Goal: Information Seeking & Learning: Learn about a topic

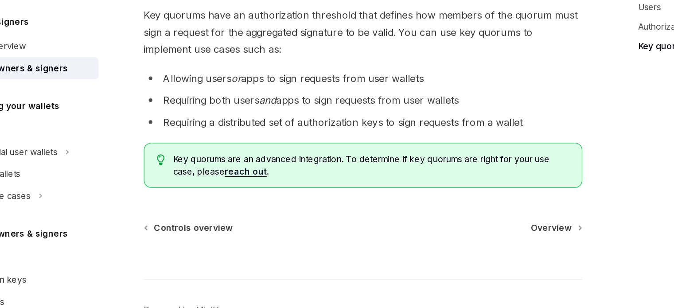
scroll to position [392, 0]
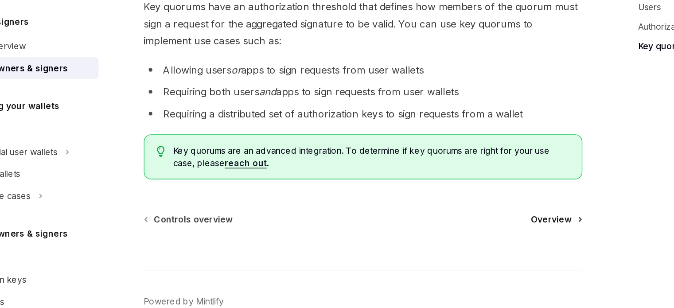
click at [480, 239] on span "Overview" at bounding box center [469, 243] width 30 height 9
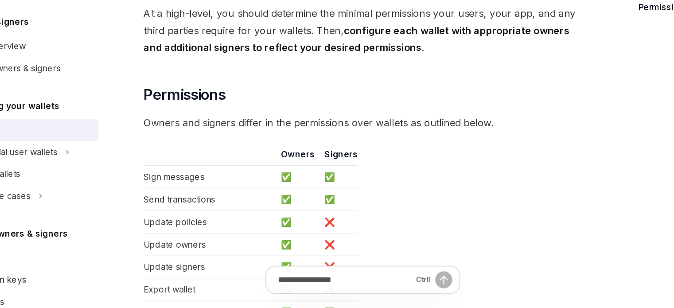
scroll to position [27, 0]
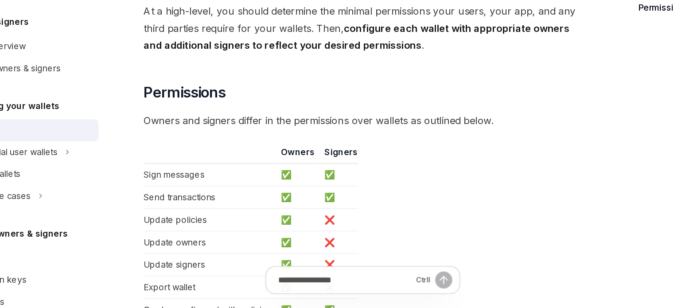
click at [330, 168] on span "Owners and signers differ in the permissions over wallets as outlined below." at bounding box center [332, 171] width 320 height 12
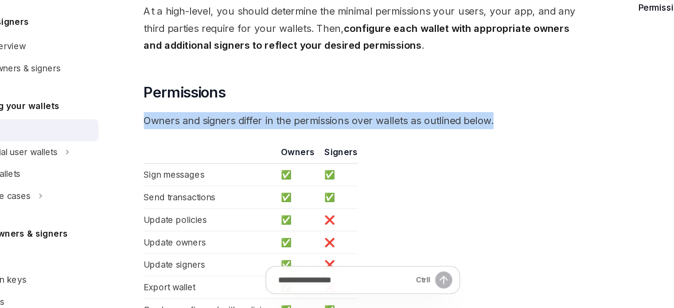
click at [330, 168] on span "Owners and signers differ in the permissions over wallets as outlined below." at bounding box center [332, 171] width 320 height 12
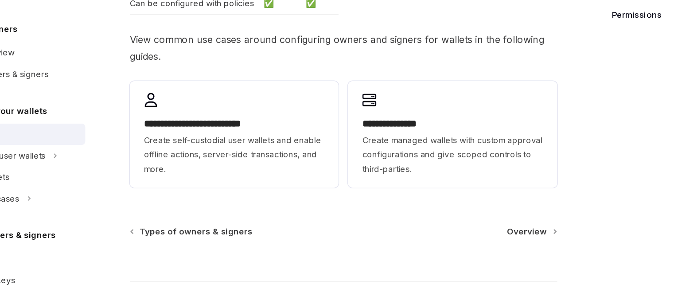
scroll to position [255, 0]
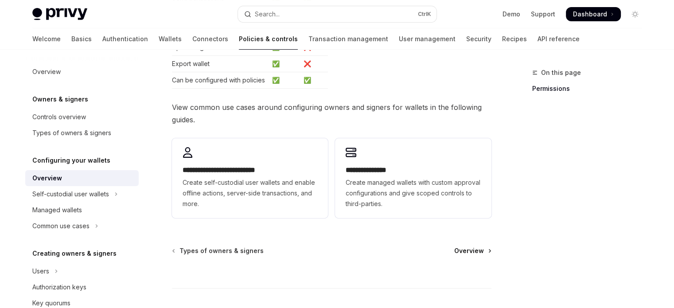
click at [469, 254] on span "Overview" at bounding box center [469, 250] width 30 height 9
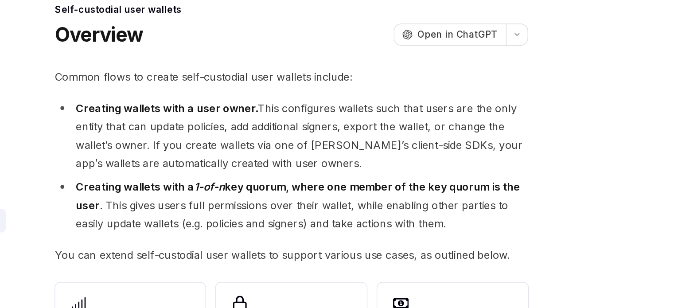
scroll to position [5, 0]
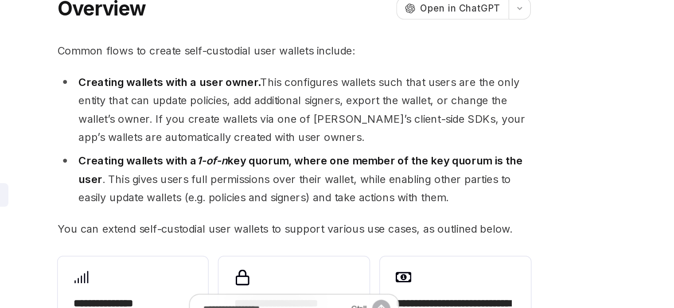
click at [468, 189] on strong "Creating wallets with a 1-of-n key quorum, where one member of the key quorum i…" at bounding box center [336, 193] width 300 height 21
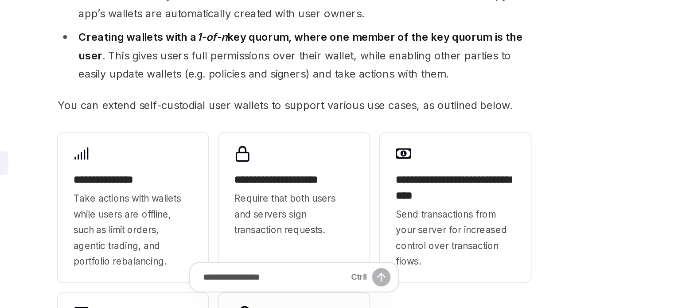
scroll to position [73, 0]
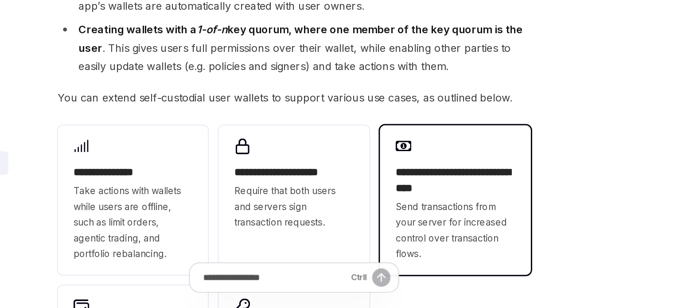
click at [455, 213] on h2 "**********" at bounding box center [440, 221] width 81 height 21
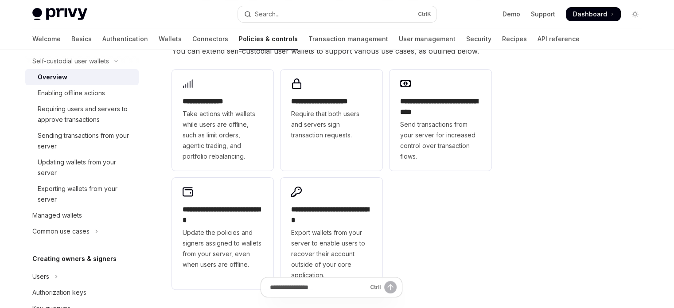
scroll to position [315, 0]
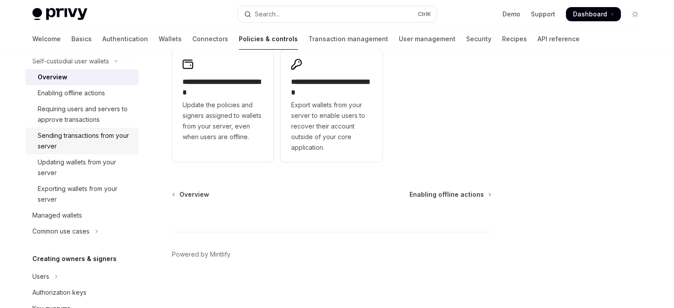
click at [117, 137] on div "Sending transactions from your server" at bounding box center [86, 140] width 96 height 21
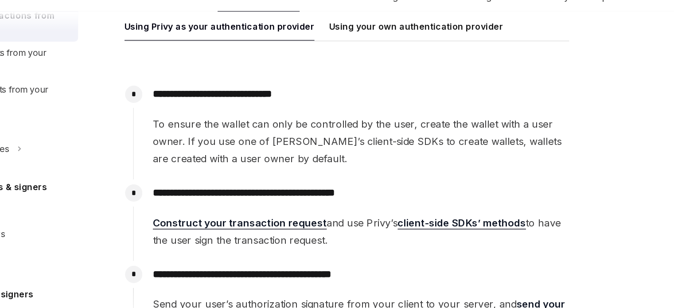
scroll to position [133, 0]
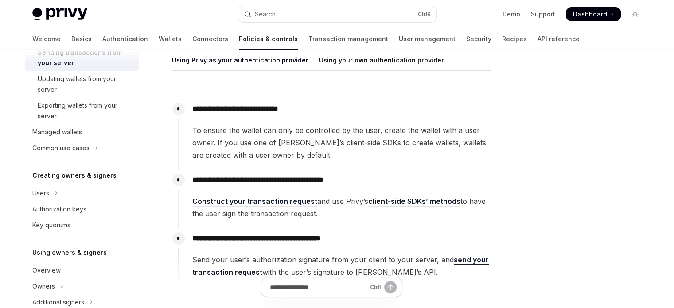
click at [250, 200] on link "Construct your transaction request" at bounding box center [254, 201] width 125 height 9
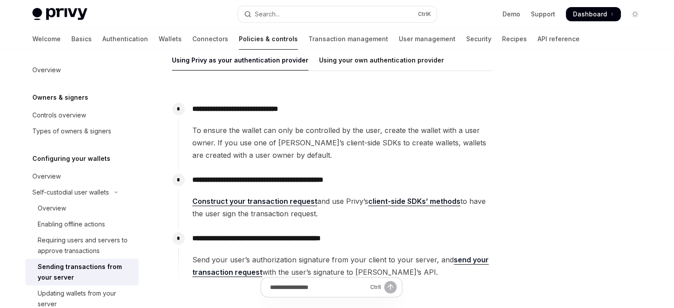
scroll to position [0, 0]
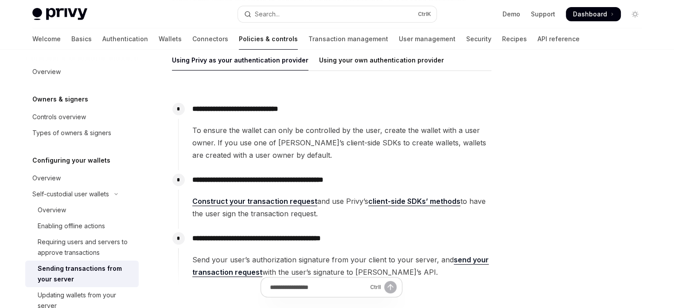
click at [55, 101] on h5 "Owners & signers" at bounding box center [60, 99] width 56 height 11
click at [54, 99] on h5 "Owners & signers" at bounding box center [60, 99] width 56 height 11
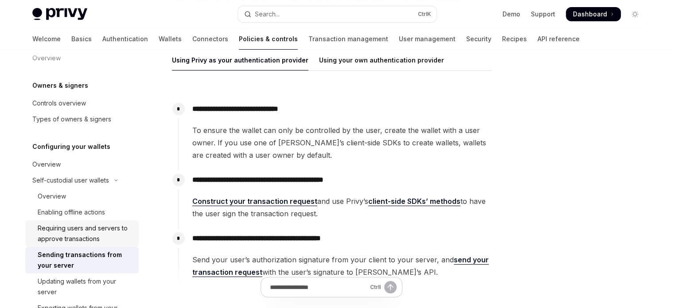
scroll to position [44, 0]
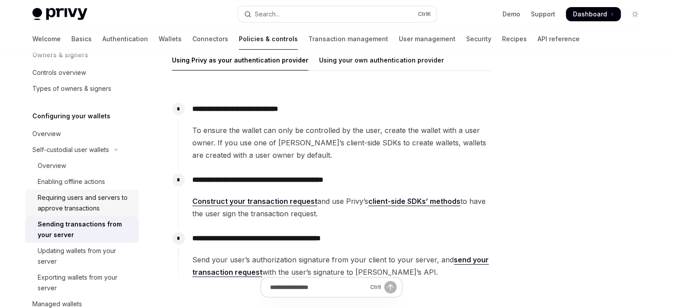
click at [95, 205] on div "Requiring users and servers to approve transactions" at bounding box center [86, 202] width 96 height 21
type textarea "*"
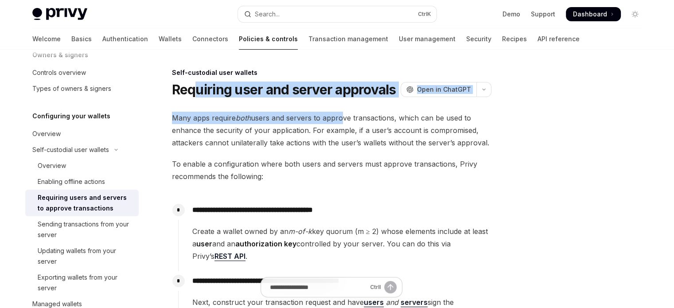
drag, startPoint x: 193, startPoint y: 91, endPoint x: 340, endPoint y: 107, distance: 147.2
click at [340, 107] on div "**********" at bounding box center [248, 293] width 489 height 452
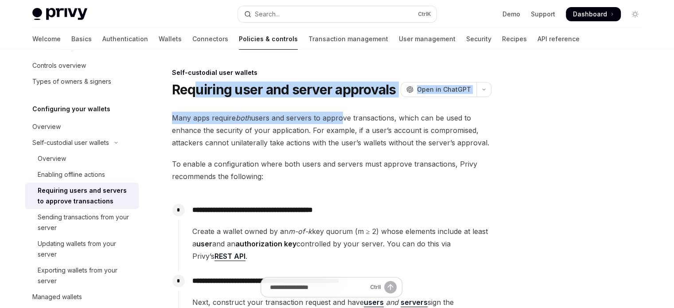
scroll to position [44, 0]
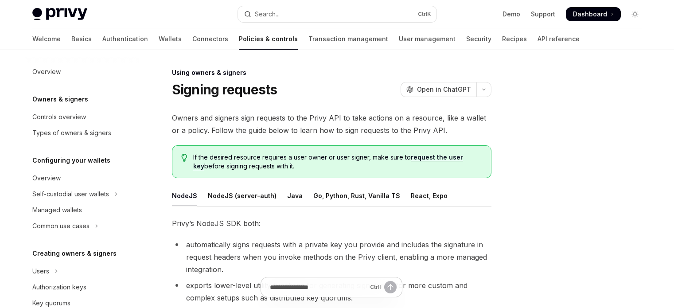
scroll to position [329, 0]
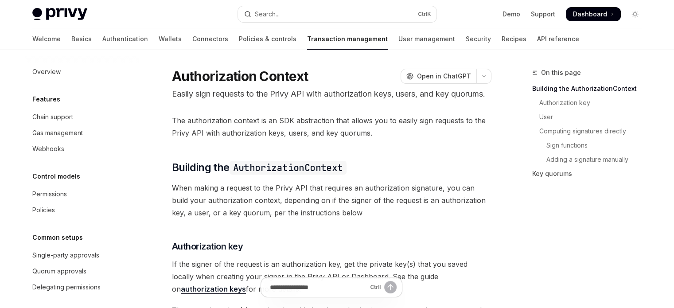
scroll to position [82, 0]
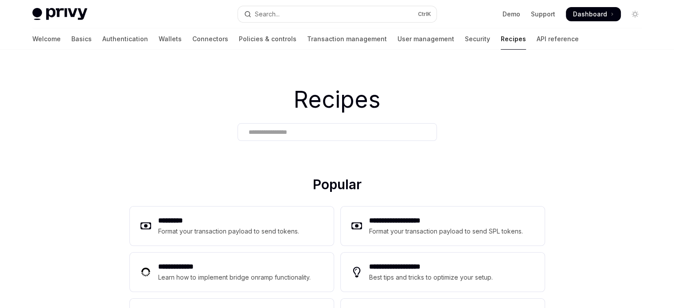
scroll to position [69, 0]
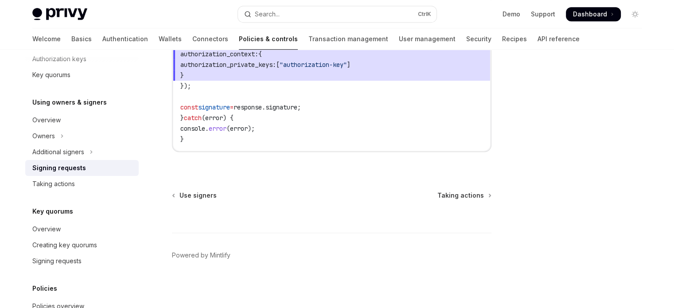
scroll to position [229, 0]
click at [78, 144] on button "Additional signers" at bounding box center [81, 152] width 113 height 16
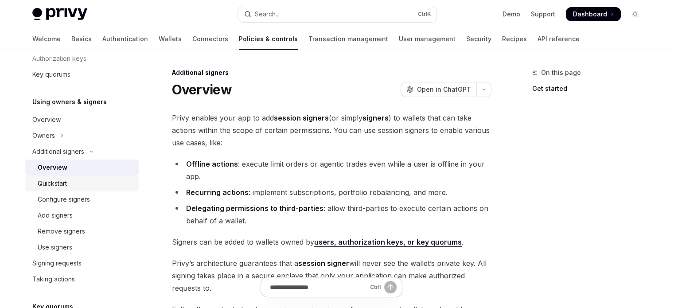
click at [68, 177] on link "Quickstart" at bounding box center [81, 184] width 113 height 16
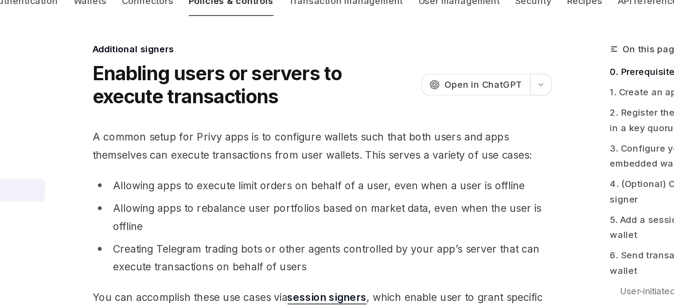
scroll to position [246, 0]
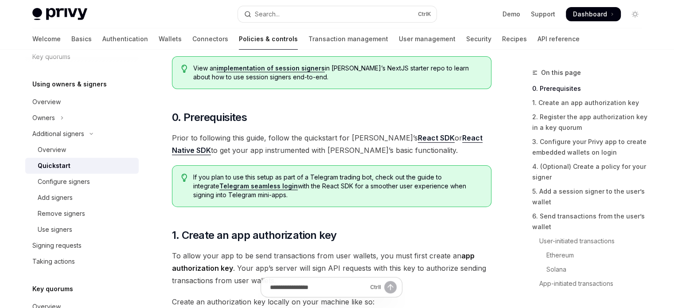
scroll to position [230, 0]
click at [223, 186] on link "Telegram seamless login" at bounding box center [258, 186] width 78 height 8
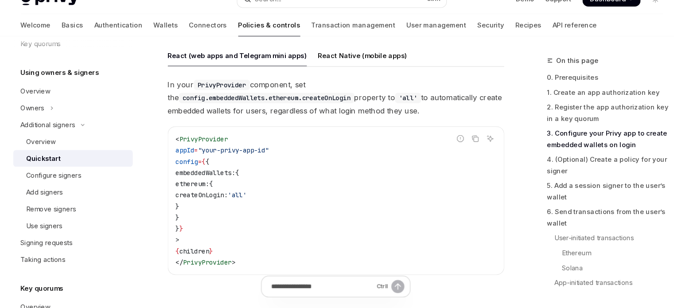
scroll to position [929, 0]
drag, startPoint x: 258, startPoint y: 168, endPoint x: 264, endPoint y: 190, distance: 23.1
click at [264, 190] on code "< PrivyProvider appId = "your-privy-app-id" config = { { embeddedWallets: { eth…" at bounding box center [332, 205] width 305 height 128
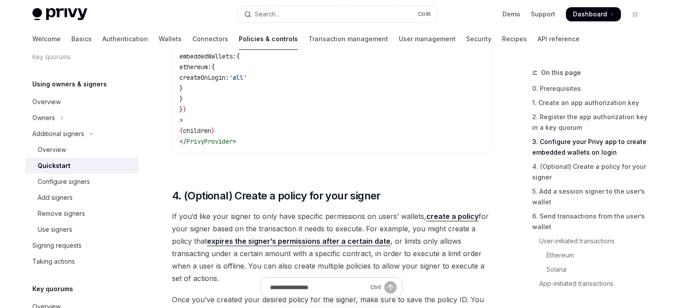
scroll to position [1057, 0]
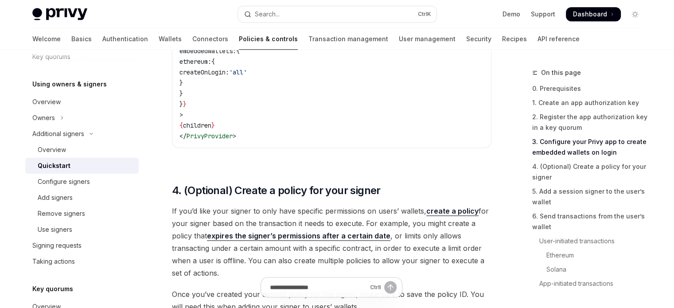
click at [249, 205] on span "If you’d like your signer to only have specific permissions on users’ wallets, …" at bounding box center [332, 242] width 320 height 74
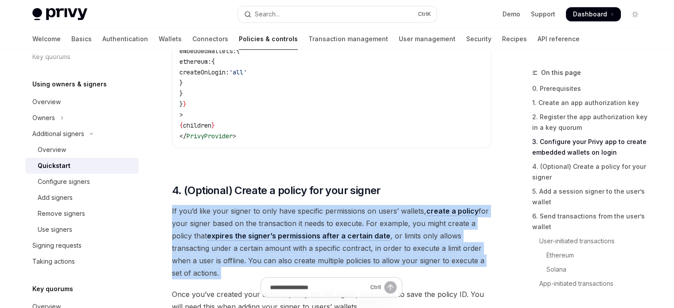
click at [249, 205] on span "If you’d like your signer to only have specific permissions on users’ wallets, …" at bounding box center [332, 242] width 320 height 74
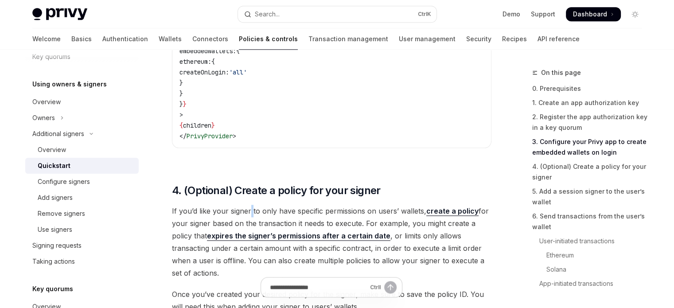
click at [249, 205] on span "If you’d like your signer to only have specific permissions on users’ wallets, …" at bounding box center [332, 242] width 320 height 74
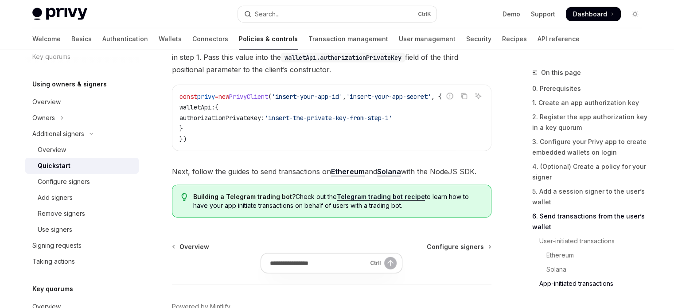
scroll to position [2424, 0]
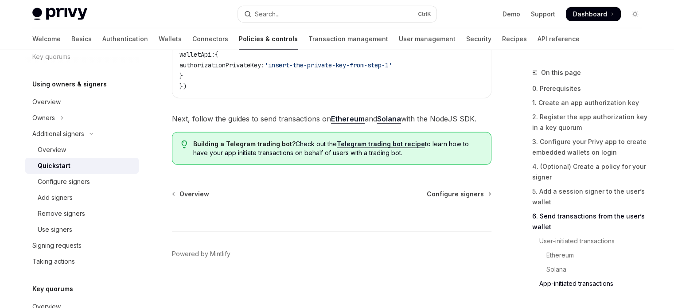
click at [369, 145] on link "Telegram trading bot recipe" at bounding box center [381, 144] width 88 height 8
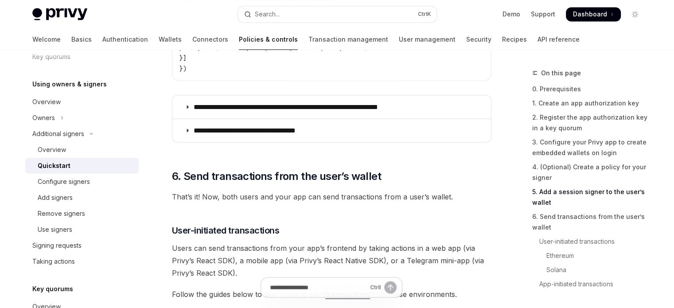
scroll to position [1664, 0]
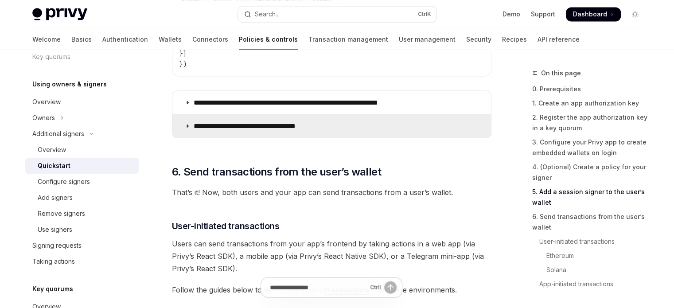
click at [290, 125] on p "**********" at bounding box center [256, 125] width 124 height 9
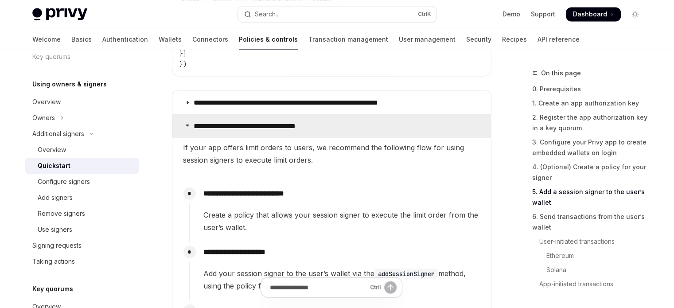
click at [290, 125] on p "**********" at bounding box center [256, 125] width 124 height 9
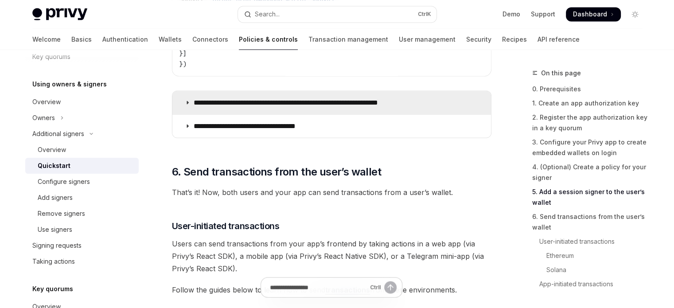
click at [300, 103] on p "**********" at bounding box center [308, 102] width 228 height 9
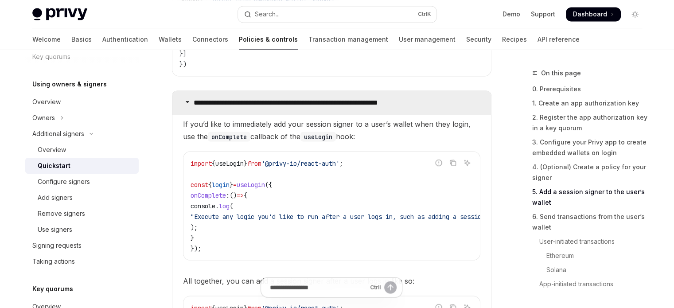
click at [300, 103] on p "**********" at bounding box center [308, 102] width 228 height 9
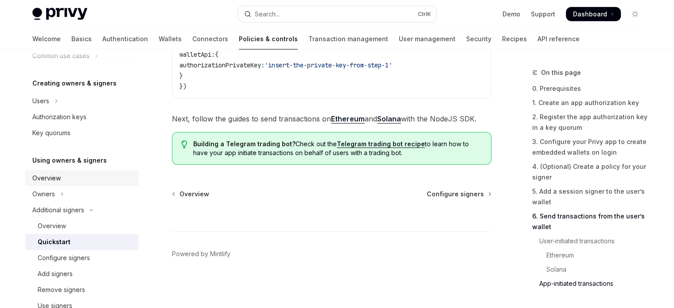
scroll to position [158, 0]
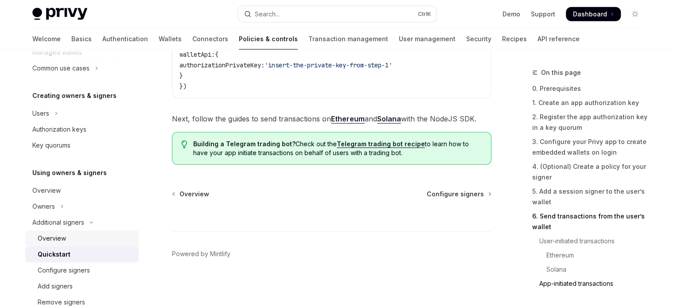
click at [53, 237] on div "Overview" at bounding box center [52, 238] width 28 height 11
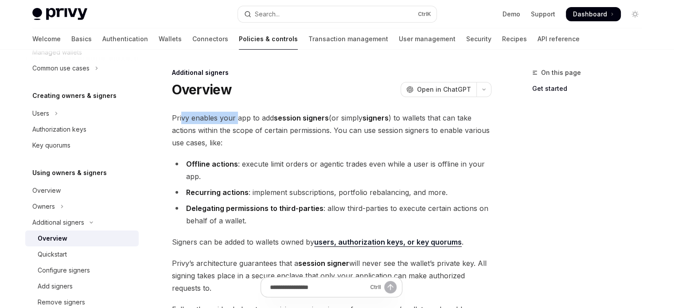
drag, startPoint x: 183, startPoint y: 113, endPoint x: 238, endPoint y: 111, distance: 55.0
drag, startPoint x: 270, startPoint y: 112, endPoint x: 306, endPoint y: 116, distance: 36.6
click at [306, 116] on span "Privy enables your app to add session signers (or simply signers ) to wallets t…" at bounding box center [332, 130] width 320 height 37
click at [314, 125] on span "Privy enables your app to add session signers (or simply signers ) to wallets t…" at bounding box center [332, 130] width 320 height 37
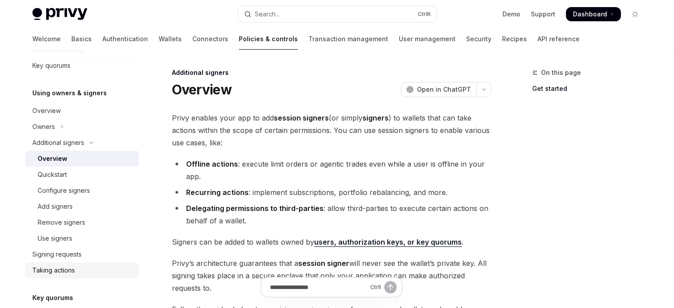
scroll to position [246, 0]
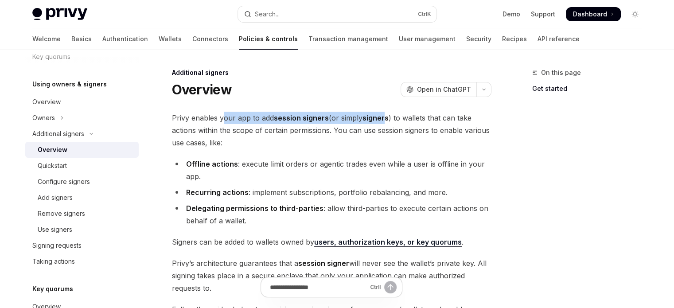
drag, startPoint x: 223, startPoint y: 114, endPoint x: 385, endPoint y: 121, distance: 161.5
click at [385, 121] on span "Privy enables your app to add session signers (or simply signers ) to wallets t…" at bounding box center [332, 130] width 320 height 37
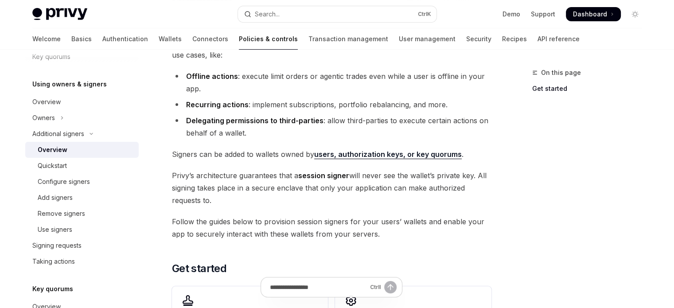
scroll to position [89, 0]
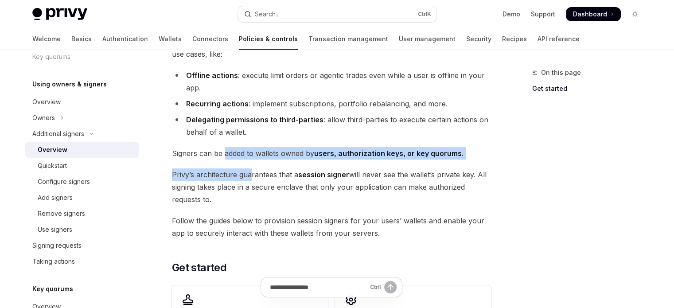
drag, startPoint x: 223, startPoint y: 158, endPoint x: 250, endPoint y: 160, distance: 26.7
click at [250, 160] on div "**********" at bounding box center [332, 196] width 320 height 346
click at [227, 176] on span "Privy’s architecture guarantees that a session signer will never see the wallet…" at bounding box center [332, 186] width 320 height 37
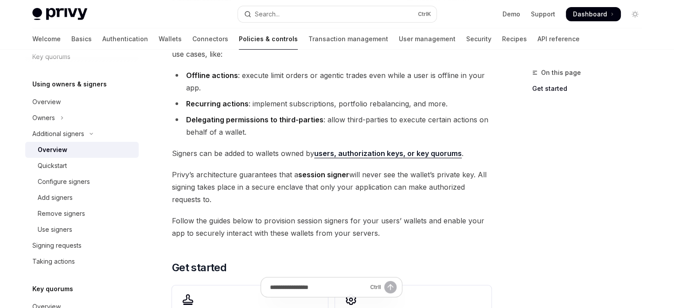
click at [291, 177] on span "Privy’s architecture guarantees that a session signer will never see the wallet…" at bounding box center [332, 186] width 320 height 37
drag, startPoint x: 292, startPoint y: 177, endPoint x: 324, endPoint y: 174, distance: 32.1
click at [324, 174] on span "Privy’s architecture guarantees that a session signer will never see the wallet…" at bounding box center [332, 186] width 320 height 37
click at [324, 174] on strong "session signer" at bounding box center [323, 174] width 51 height 9
drag, startPoint x: 314, startPoint y: 174, endPoint x: 343, endPoint y: 172, distance: 29.3
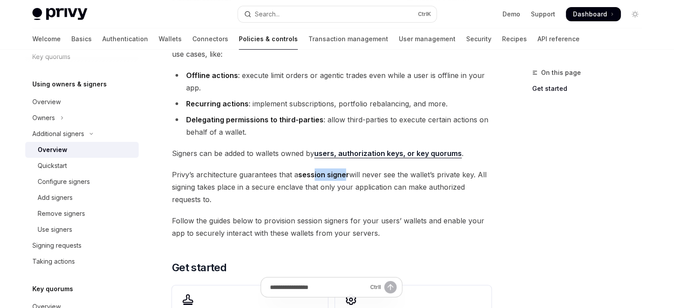
click at [343, 172] on strong "session signer" at bounding box center [323, 174] width 51 height 9
drag, startPoint x: 387, startPoint y: 166, endPoint x: 466, endPoint y: 172, distance: 78.7
click at [466, 172] on span "Privy’s architecture guarantees that a session signer will never see the wallet…" at bounding box center [332, 186] width 320 height 37
drag, startPoint x: 371, startPoint y: 198, endPoint x: 422, endPoint y: 196, distance: 50.1
click at [422, 196] on span "Privy’s architecture guarantees that a session signer will never see the wallet…" at bounding box center [332, 186] width 320 height 37
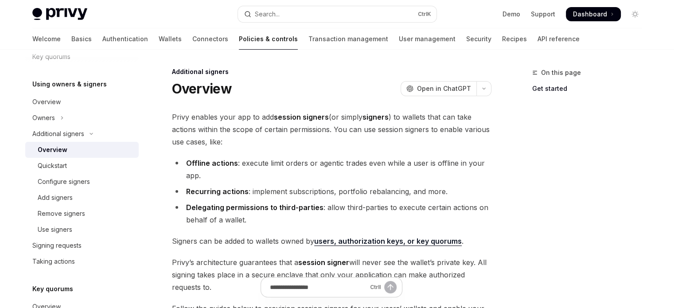
scroll to position [0, 0]
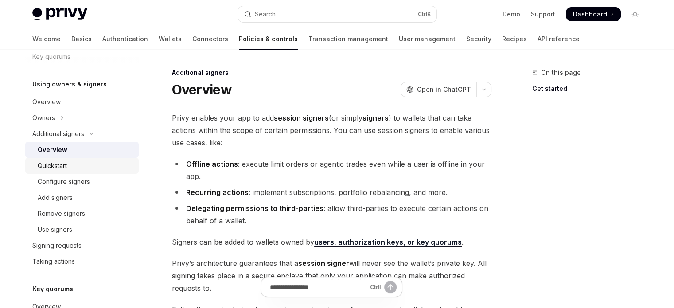
click at [101, 163] on div "Quickstart" at bounding box center [86, 165] width 96 height 11
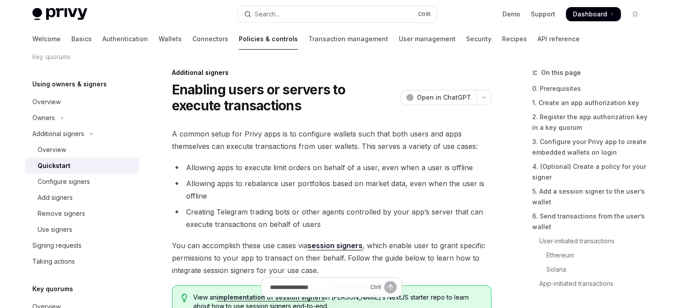
type textarea "*"
drag, startPoint x: 222, startPoint y: 92, endPoint x: 263, endPoint y: 94, distance: 41.7
click at [263, 94] on h1 "Enabling users or servers to execute transactions" at bounding box center [284, 98] width 225 height 32
click at [197, 86] on h1 "Enabling users or servers to execute transactions" at bounding box center [284, 98] width 225 height 32
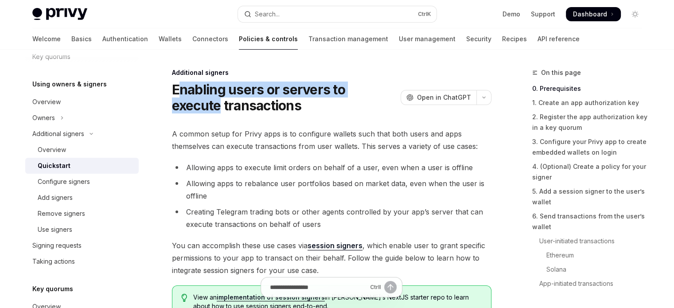
drag, startPoint x: 183, startPoint y: 87, endPoint x: 403, endPoint y: 86, distance: 220.7
click at [403, 86] on div "Enabling users or servers to execute transactions OpenAI Open in ChatGPT" at bounding box center [332, 98] width 320 height 32
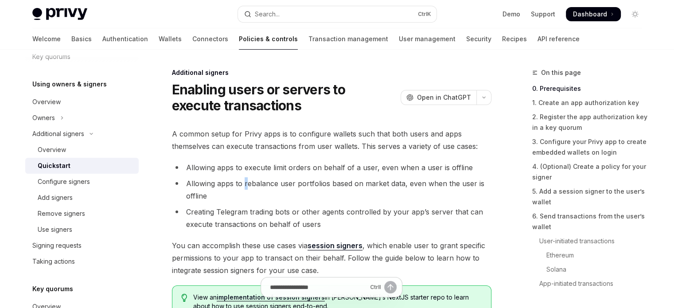
click at [245, 175] on ul "Allowing apps to execute limit orders on behalf of a user, even when a user is …" at bounding box center [332, 195] width 320 height 69
click at [207, 166] on li "Allowing apps to execute limit orders on behalf of a user, even when a user is …" at bounding box center [332, 167] width 320 height 12
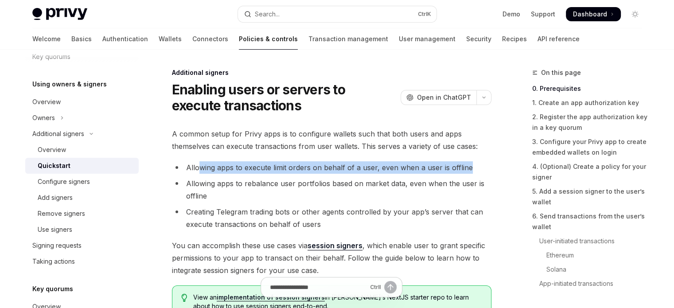
drag, startPoint x: 198, startPoint y: 168, endPoint x: 472, endPoint y: 164, distance: 273.5
click at [472, 164] on li "Allowing apps to execute limit orders on behalf of a user, even when a user is …" at bounding box center [332, 167] width 320 height 12
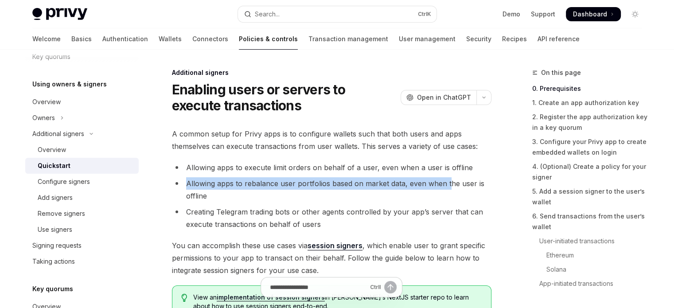
drag, startPoint x: 188, startPoint y: 186, endPoint x: 446, endPoint y: 176, distance: 258.1
click at [446, 176] on ul "Allowing apps to execute limit orders on behalf of a user, even when a user is …" at bounding box center [332, 195] width 320 height 69
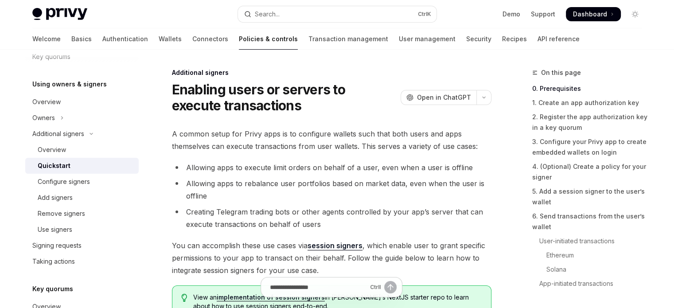
click at [200, 219] on li "Creating Telegram trading bots or other agents controlled by your app’s server …" at bounding box center [332, 218] width 320 height 25
drag, startPoint x: 191, startPoint y: 211, endPoint x: 273, endPoint y: 207, distance: 81.6
click at [273, 207] on li "Creating Telegram trading bots or other agents controlled by your app’s server …" at bounding box center [332, 218] width 320 height 25
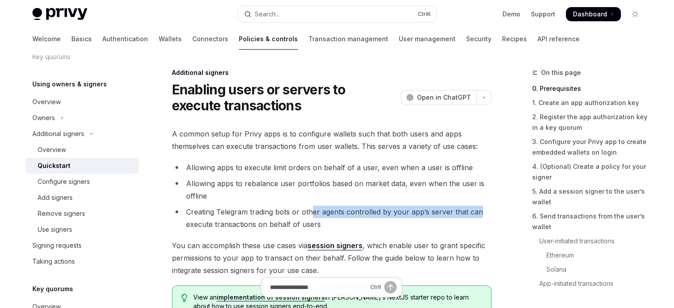
drag, startPoint x: 311, startPoint y: 212, endPoint x: 498, endPoint y: 204, distance: 187.2
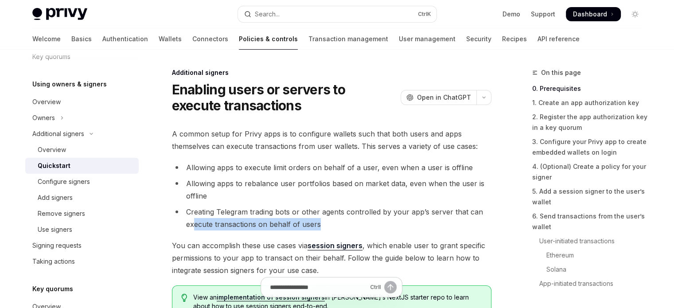
drag, startPoint x: 194, startPoint y: 221, endPoint x: 320, endPoint y: 220, distance: 125.9
click at [320, 220] on li "Creating Telegram trading bots or other agents controlled by your app’s server …" at bounding box center [332, 218] width 320 height 25
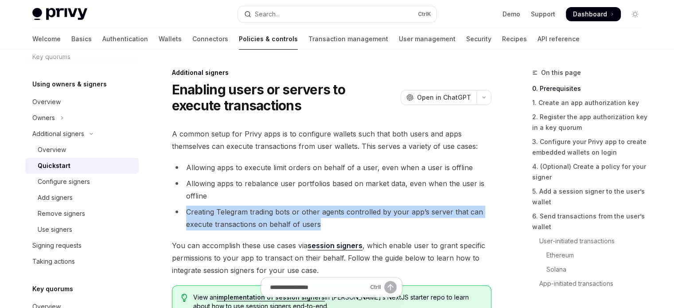
drag, startPoint x: 322, startPoint y: 220, endPoint x: 178, endPoint y: 204, distance: 144.5
click at [178, 204] on ul "Allowing apps to execute limit orders on behalf of a user, even when a user is …" at bounding box center [332, 195] width 320 height 69
click at [191, 211] on li "Creating Telegram trading bots or other agents controlled by your app’s server …" at bounding box center [332, 218] width 320 height 25
click at [222, 221] on li "Creating Telegram trading bots or other agents controlled by your app’s server …" at bounding box center [332, 218] width 320 height 25
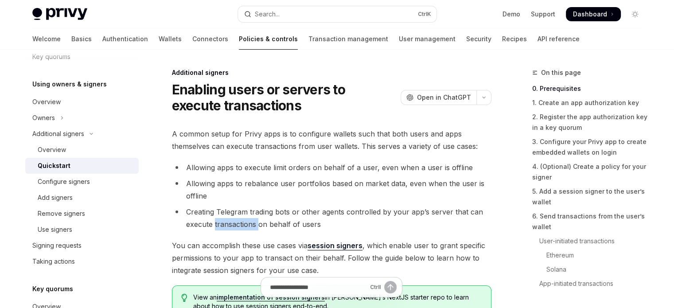
click at [222, 221] on li "Creating Telegram trading bots or other agents controlled by your app’s server …" at bounding box center [332, 218] width 320 height 25
click at [227, 212] on li "Creating Telegram trading bots or other agents controlled by your app’s server …" at bounding box center [332, 218] width 320 height 25
click at [225, 219] on li "Creating Telegram trading bots or other agents controlled by your app’s server …" at bounding box center [332, 218] width 320 height 25
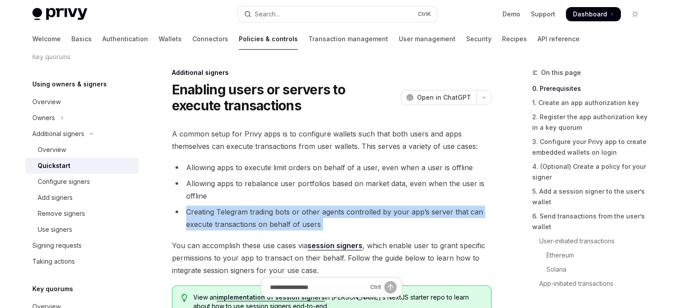
click at [225, 219] on li "Creating Telegram trading bots or other agents controlled by your app’s server …" at bounding box center [332, 218] width 320 height 25
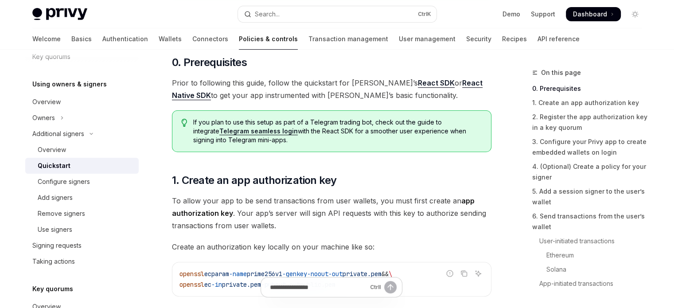
scroll to position [310, 0]
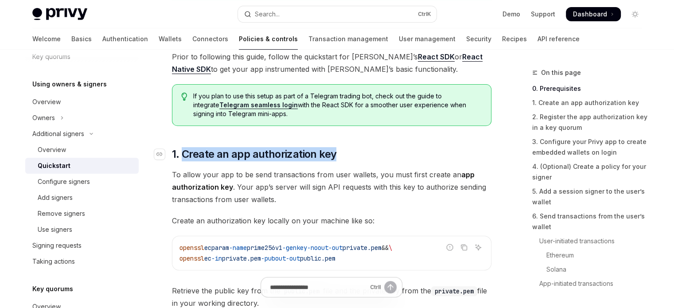
drag, startPoint x: 183, startPoint y: 149, endPoint x: 363, endPoint y: 148, distance: 180.8
click at [363, 148] on h2 "​ 1. Create an app authorization key" at bounding box center [332, 154] width 320 height 14
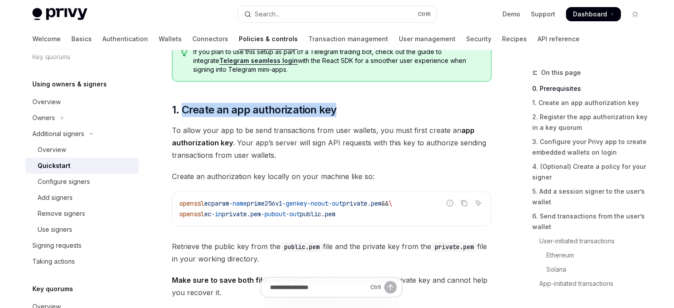
scroll to position [399, 0]
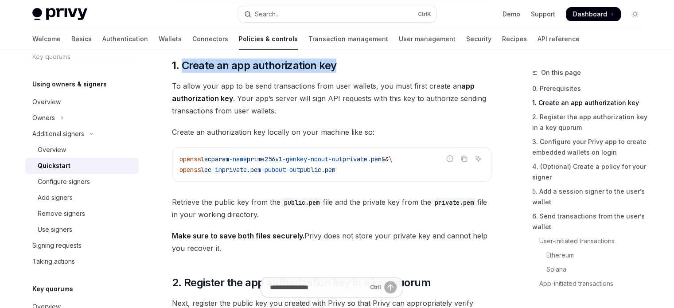
drag, startPoint x: 186, startPoint y: 156, endPoint x: 388, endPoint y: 172, distance: 202.7
click at [388, 172] on code "openssl ecparam -name prime256v1 -genkey -noout -out private.pem && \ openssl e…" at bounding box center [332, 164] width 305 height 21
click at [289, 176] on div "openssl ecparam -name prime256v1 -genkey -noout -out private.pem && \ openssl e…" at bounding box center [331, 165] width 319 height 34
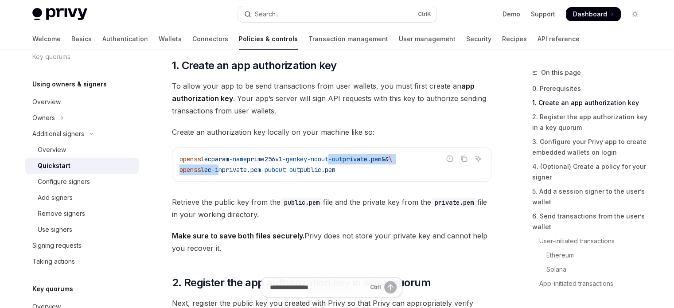
drag, startPoint x: 229, startPoint y: 170, endPoint x: 355, endPoint y: 157, distance: 127.0
click at [355, 157] on code "openssl ecparam -name prime256v1 -genkey -noout -out private.pem && \ openssl e…" at bounding box center [332, 164] width 305 height 21
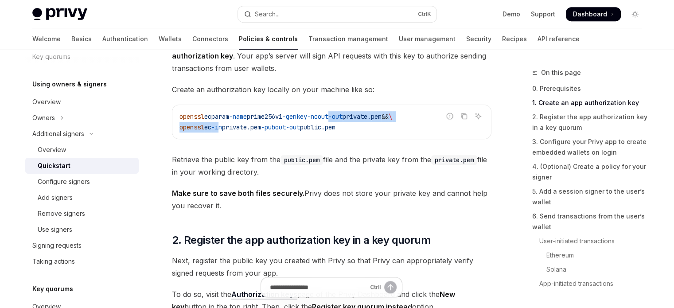
scroll to position [443, 0]
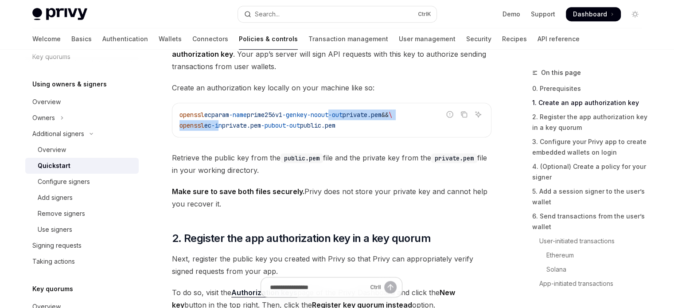
drag, startPoint x: 186, startPoint y: 192, endPoint x: 315, endPoint y: 175, distance: 130.5
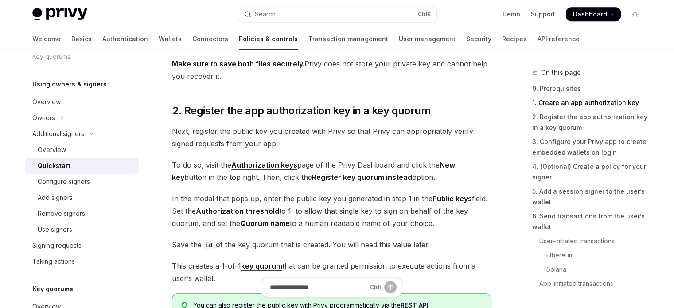
scroll to position [576, 0]
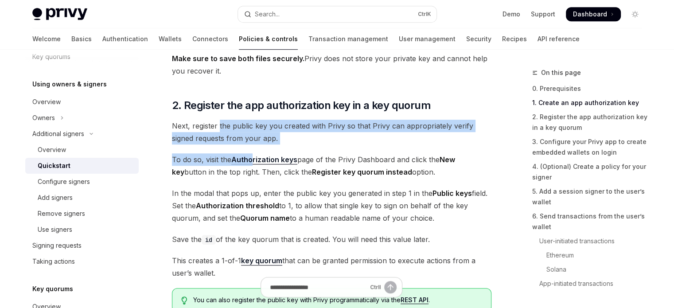
drag, startPoint x: 219, startPoint y: 114, endPoint x: 252, endPoint y: 146, distance: 46.1
click at [241, 138] on span "Next, register the public key you created with Privy so that Privy can appropri…" at bounding box center [332, 132] width 320 height 25
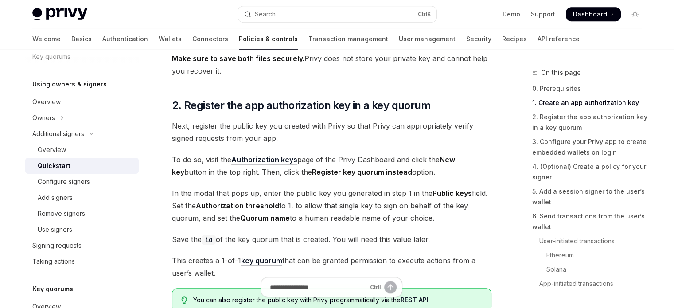
click at [224, 125] on span "Next, register the public key you created with Privy so that Privy can appropri…" at bounding box center [332, 132] width 320 height 25
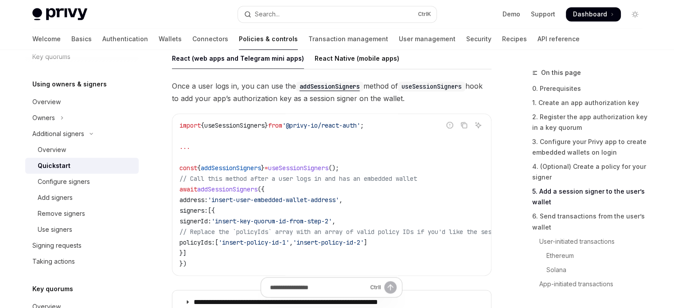
scroll to position [1463, 0]
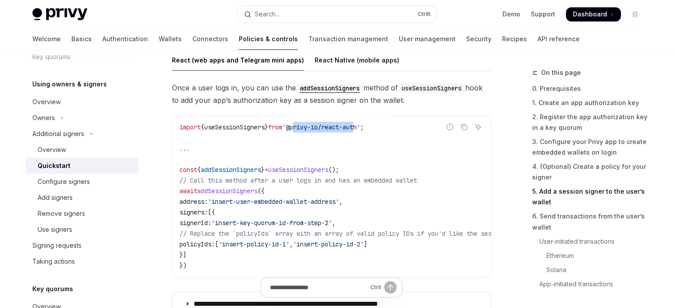
drag, startPoint x: 369, startPoint y: 124, endPoint x: 305, endPoint y: 125, distance: 63.4
click at [305, 125] on span "'@privy-io/react-auth'" at bounding box center [321, 127] width 78 height 8
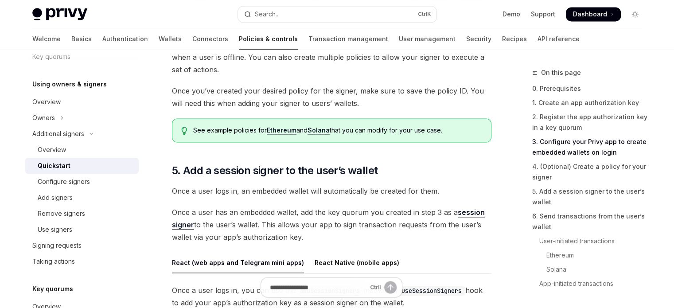
scroll to position [1285, 0]
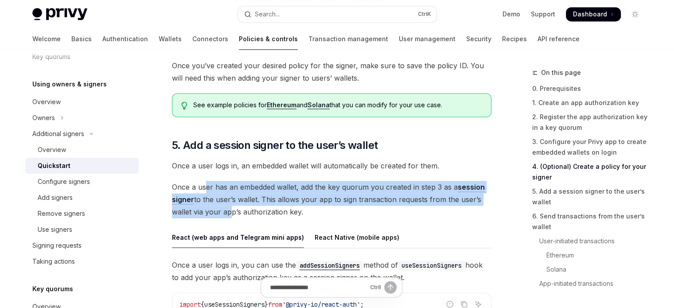
drag, startPoint x: 205, startPoint y: 184, endPoint x: 238, endPoint y: 227, distance: 54.4
click at [234, 225] on div "A common setup for Privy apps is to configure wallets such that both users and …" at bounding box center [332, 70] width 320 height 2457
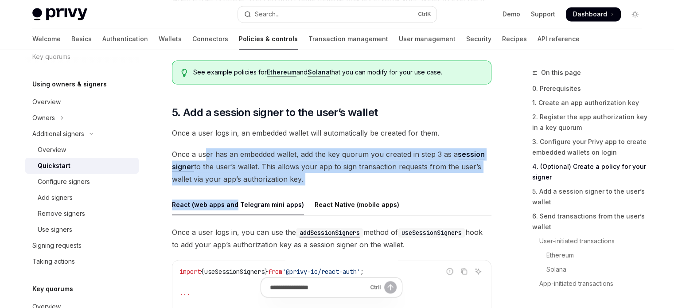
scroll to position [1418, 0]
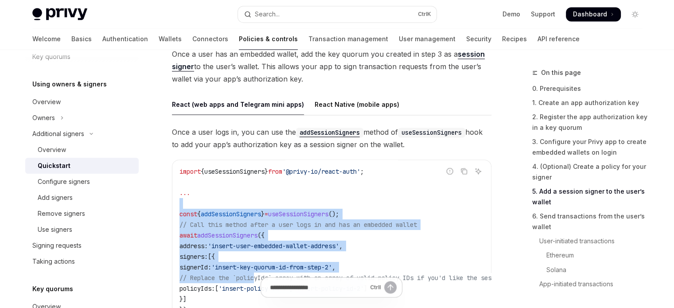
drag, startPoint x: 220, startPoint y: 205, endPoint x: 257, endPoint y: 276, distance: 79.7
click at [256, 275] on code "import { useSessionSigners } from '@privy-io/react-auth' ; ... const { addSessi…" at bounding box center [651, 240] width 943 height 149
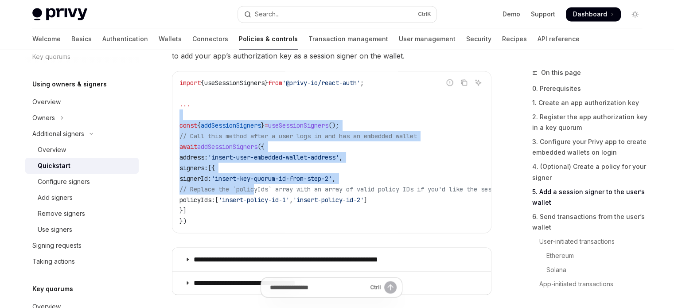
click at [239, 172] on code "import { useSessionSigners } from '@privy-io/react-auth' ; ... const { addSessi…" at bounding box center [651, 152] width 943 height 149
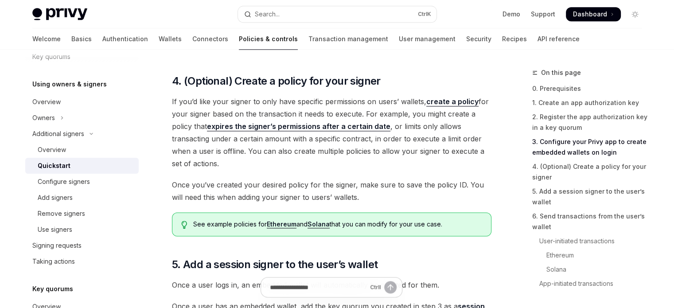
scroll to position [1285, 0]
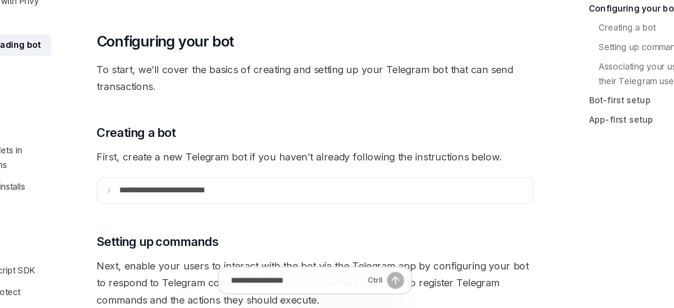
scroll to position [232, 0]
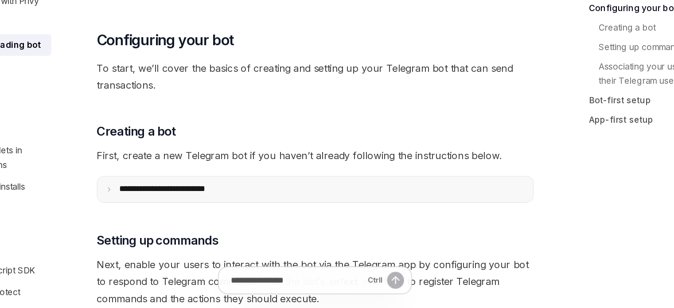
click at [323, 217] on summary "**********" at bounding box center [331, 221] width 319 height 19
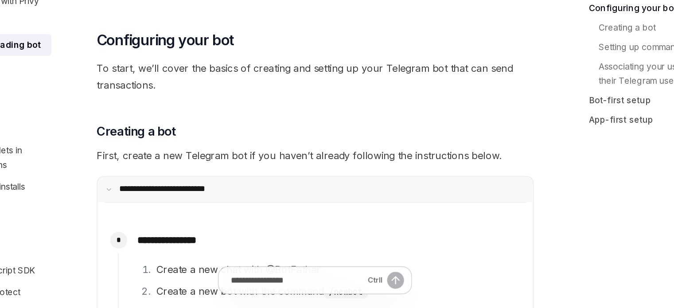
scroll to position [231, 0]
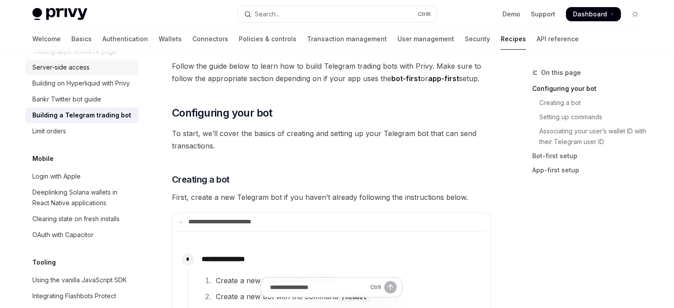
click at [112, 75] on link "Server-side access" at bounding box center [81, 67] width 113 height 16
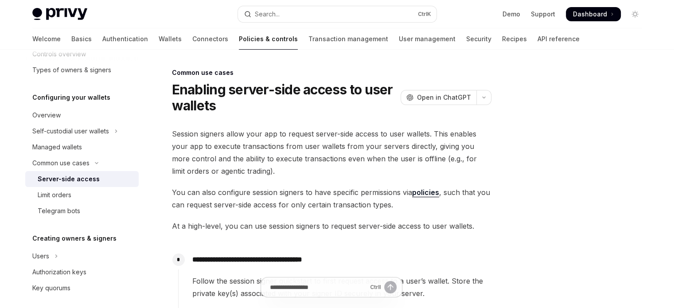
type textarea "*"
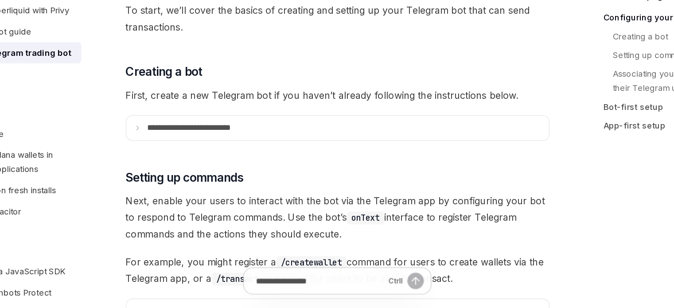
scroll to position [287, 0]
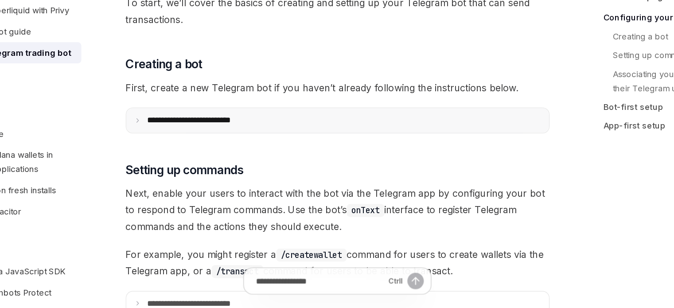
click at [311, 161] on summary "**********" at bounding box center [331, 166] width 319 height 19
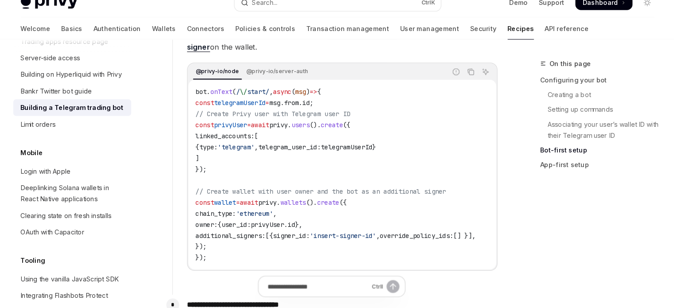
scroll to position [1317, 0]
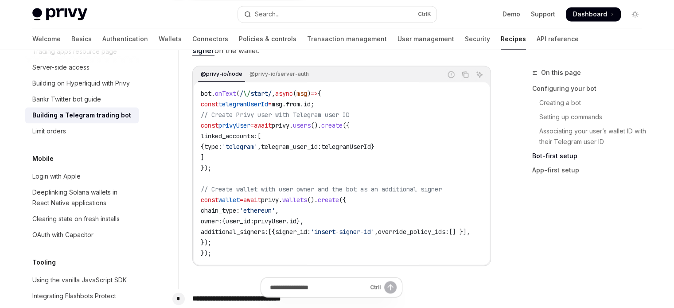
drag, startPoint x: 303, startPoint y: 266, endPoint x: 317, endPoint y: 267, distance: 13.8
click at [317, 265] on div "bot . onText ( / \/ start/ , async ( msg ) => { const telegramUserId = msg . fr…" at bounding box center [342, 173] width 296 height 183
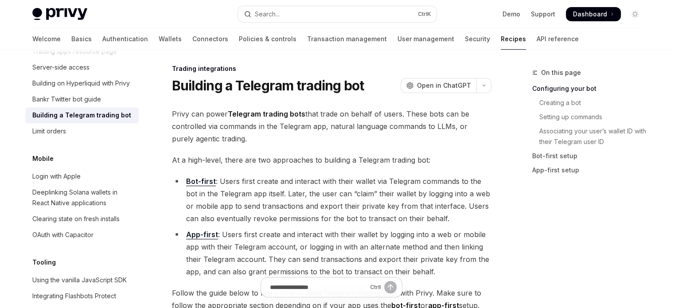
scroll to position [0, 0]
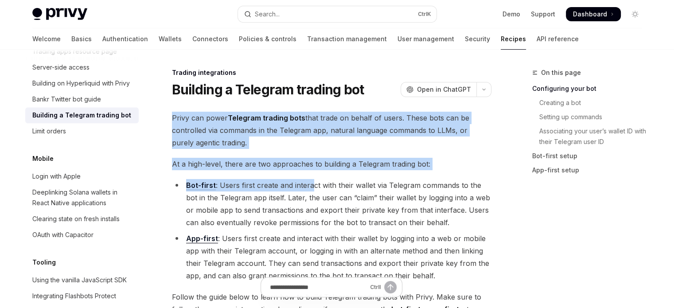
drag, startPoint x: 162, startPoint y: 109, endPoint x: 315, endPoint y: 180, distance: 168.4
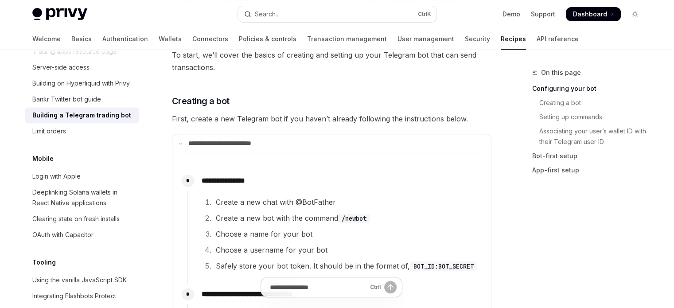
scroll to position [310, 0]
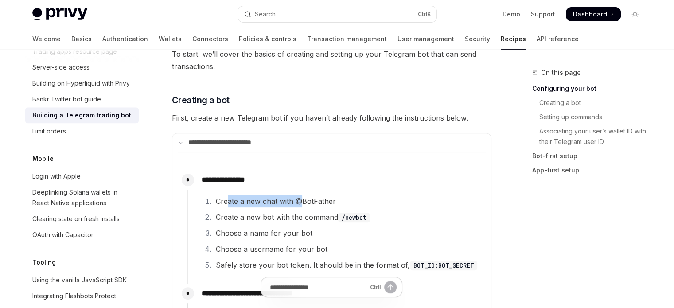
drag, startPoint x: 226, startPoint y: 186, endPoint x: 302, endPoint y: 194, distance: 75.8
click at [300, 193] on div "**********" at bounding box center [334, 222] width 295 height 105
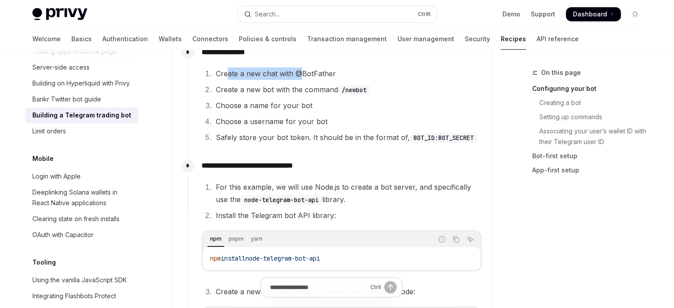
scroll to position [443, 0]
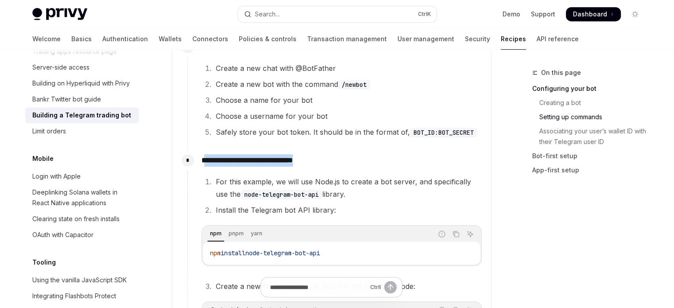
drag, startPoint x: 206, startPoint y: 156, endPoint x: 332, endPoint y: 160, distance: 125.9
click at [332, 160] on p "**********" at bounding box center [342, 160] width 280 height 12
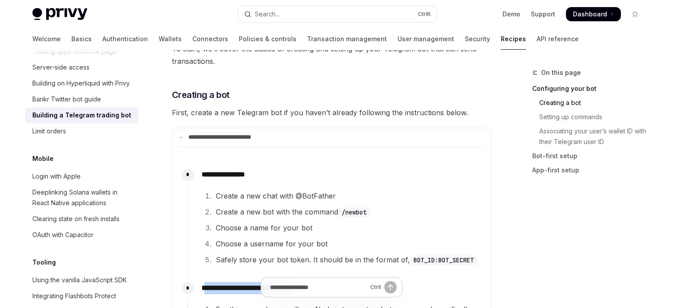
scroll to position [310, 0]
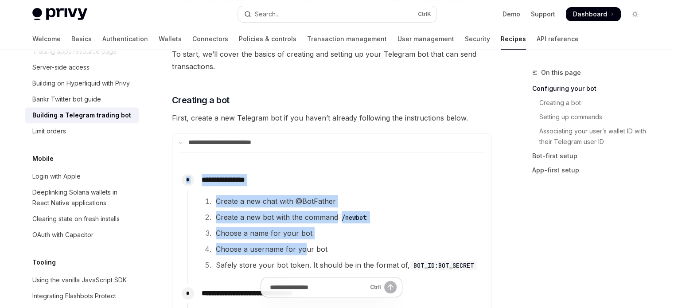
drag, startPoint x: 185, startPoint y: 172, endPoint x: 306, endPoint y: 250, distance: 144.0
click at [306, 249] on div "**********" at bounding box center [334, 226] width 295 height 113
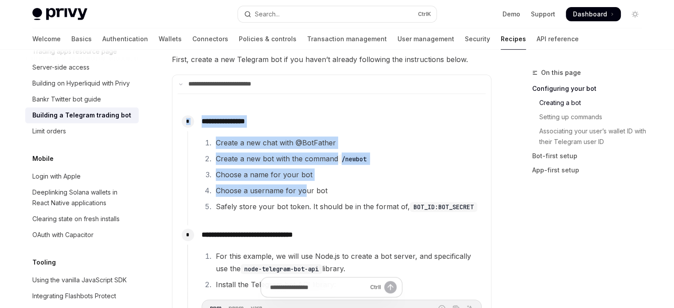
scroll to position [443, 0]
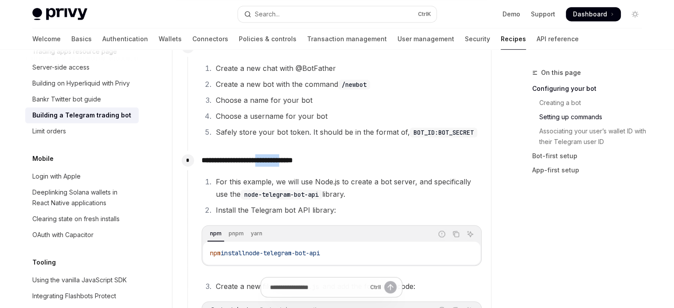
drag, startPoint x: 270, startPoint y: 160, endPoint x: 305, endPoint y: 164, distance: 35.3
click at [305, 164] on p "**********" at bounding box center [342, 160] width 280 height 12
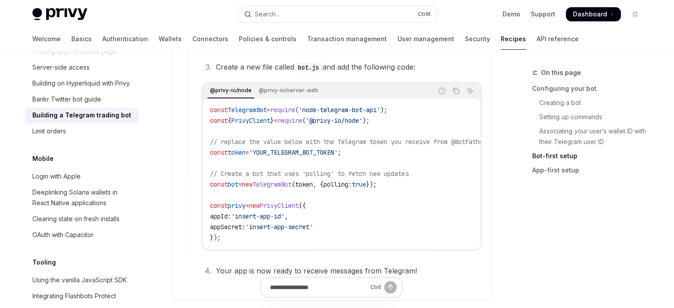
scroll to position [665, 0]
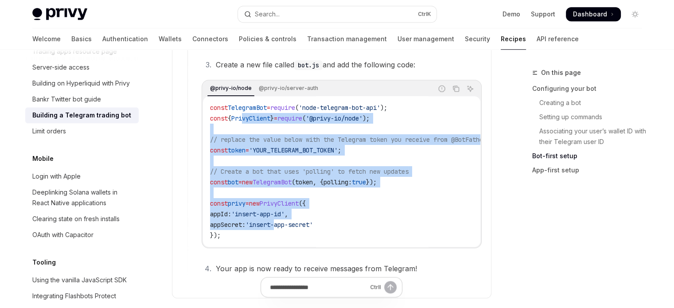
drag, startPoint x: 246, startPoint y: 118, endPoint x: 284, endPoint y: 227, distance: 115.4
click at [284, 227] on code "const TelegramBot = require ( 'node-telegram-bot-api' ); const { PrivyClient } …" at bounding box center [359, 171] width 298 height 138
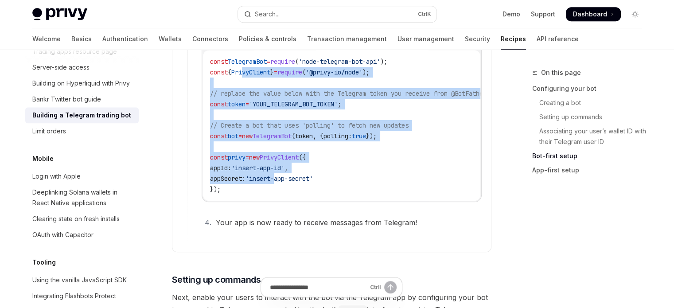
scroll to position [709, 0]
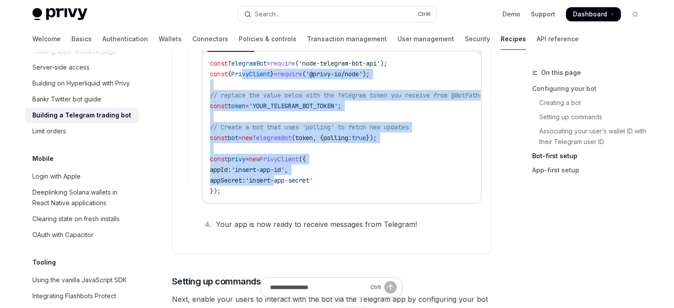
click at [278, 172] on span "'insert-app-id'" at bounding box center [257, 170] width 53 height 8
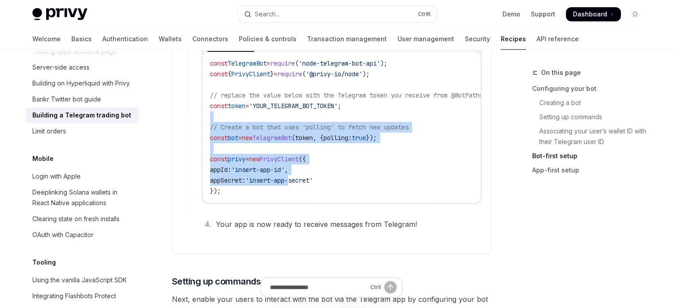
drag, startPoint x: 266, startPoint y: 115, endPoint x: 298, endPoint y: 184, distance: 76.7
click at [298, 184] on code "const TelegramBot = require ( 'node-telegram-bot-api' ); const { PrivyClient } …" at bounding box center [359, 127] width 298 height 138
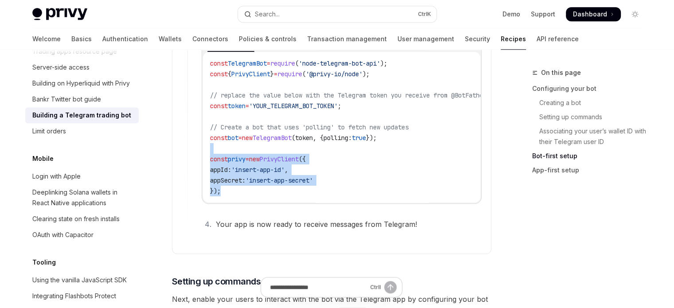
drag, startPoint x: 297, startPoint y: 193, endPoint x: 191, endPoint y: 152, distance: 114.2
click at [191, 152] on div "**********" at bounding box center [334, 59] width 295 height 349
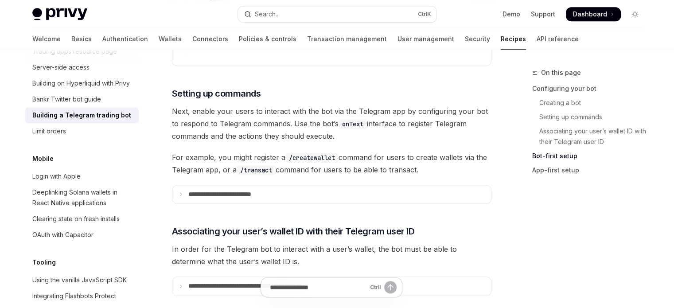
scroll to position [886, 0]
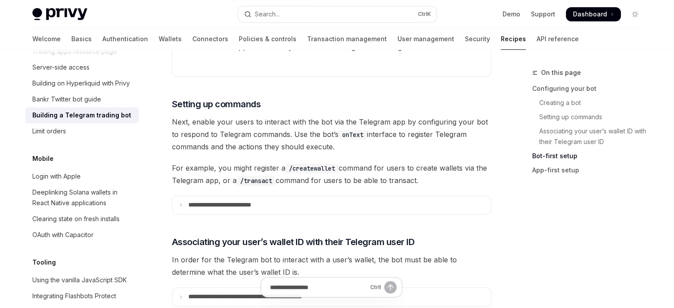
click at [186, 212] on summary "**********" at bounding box center [331, 205] width 319 height 19
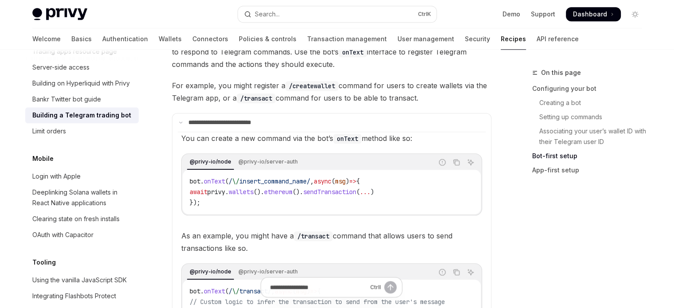
scroll to position [931, 0]
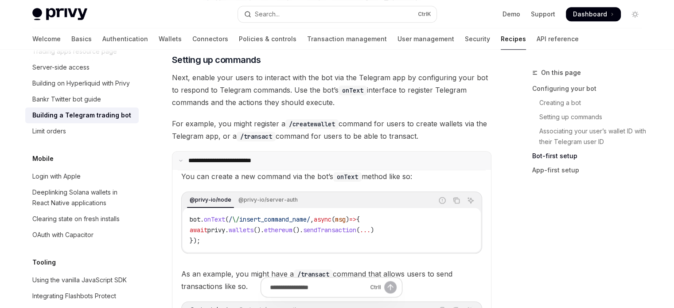
click at [213, 167] on summary "**********" at bounding box center [331, 161] width 319 height 19
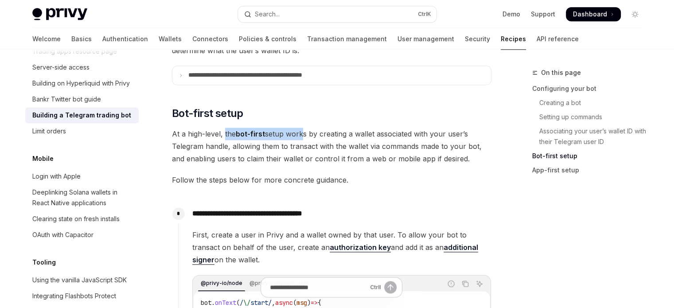
drag, startPoint x: 223, startPoint y: 131, endPoint x: 304, endPoint y: 132, distance: 81.1
click at [304, 132] on span "At a high-level, the bot-first setup works by creating a wallet associated with…" at bounding box center [332, 146] width 320 height 37
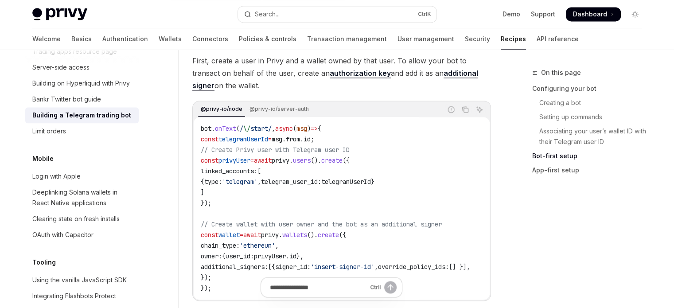
scroll to position [1285, 0]
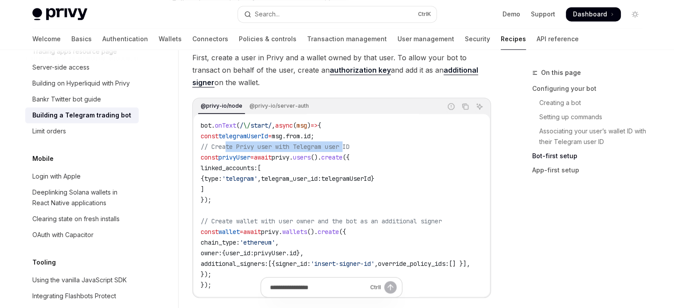
drag, startPoint x: 226, startPoint y: 147, endPoint x: 350, endPoint y: 145, distance: 124.6
click at [350, 145] on span "// Create Privy user with Telegram user ID" at bounding box center [275, 147] width 149 height 8
drag, startPoint x: 295, startPoint y: 168, endPoint x: 362, endPoint y: 167, distance: 66.9
click at [362, 167] on code "bot . onText ( / \/ start/ , async ( msg ) => { const telegramUserId = msg . fr…" at bounding box center [346, 205] width 291 height 170
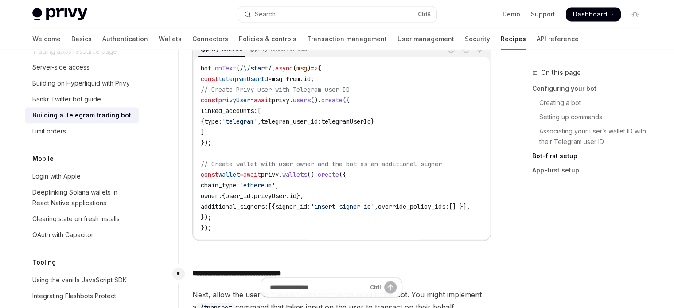
scroll to position [1374, 0]
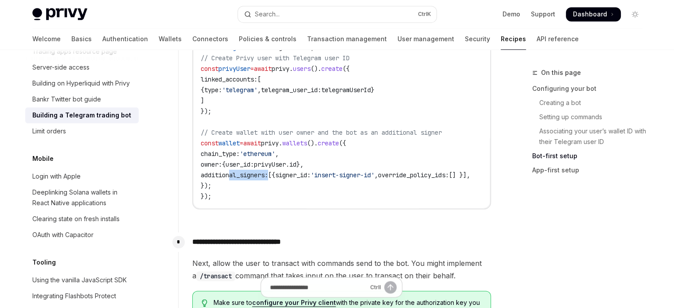
drag, startPoint x: 229, startPoint y: 177, endPoint x: 272, endPoint y: 174, distance: 43.5
click at [268, 174] on span "additional_signers:" at bounding box center [234, 175] width 67 height 8
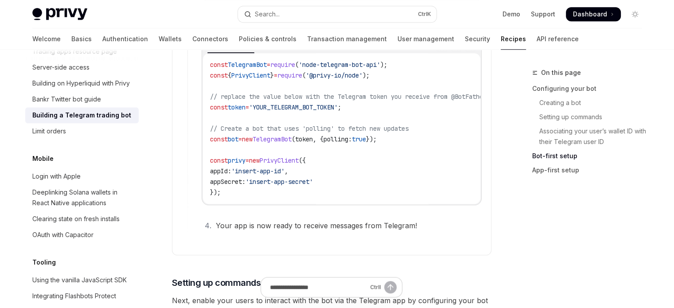
scroll to position [709, 0]
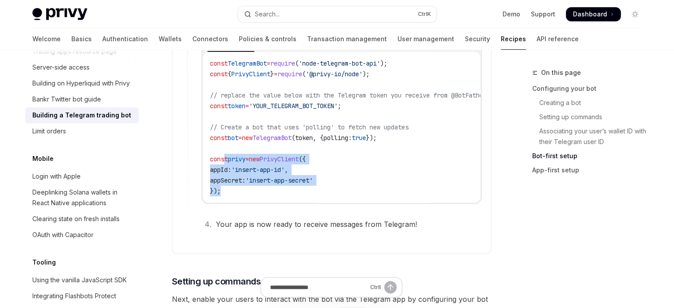
drag, startPoint x: 226, startPoint y: 154, endPoint x: 282, endPoint y: 201, distance: 73.3
click at [282, 201] on div "const TelegramBot = require ( 'node-telegram-bot-api' ); const { PrivyClient } …" at bounding box center [341, 127] width 277 height 151
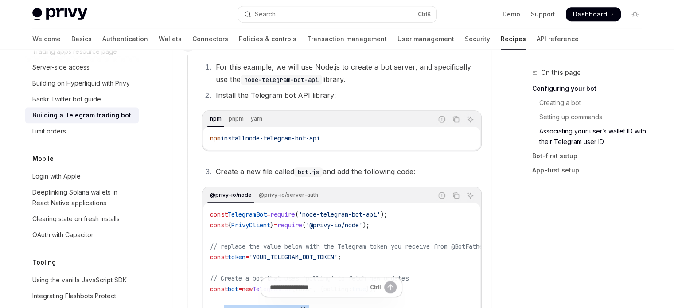
scroll to position [665, 0]
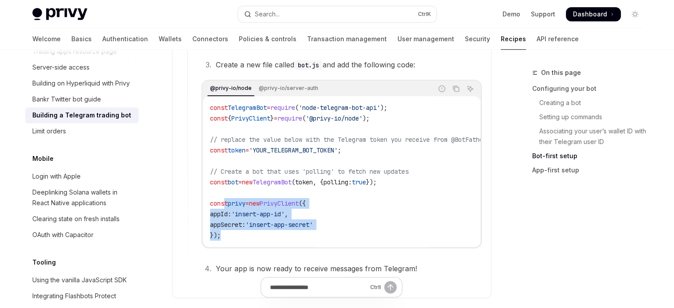
click at [260, 206] on span "new" at bounding box center [254, 203] width 11 height 8
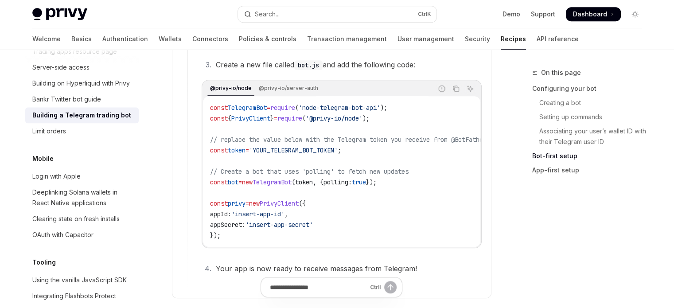
drag, startPoint x: 218, startPoint y: 220, endPoint x: 339, endPoint y: 223, distance: 121.5
click at [339, 223] on code "const TelegramBot = require ( 'node-telegram-bot-api' ); const { PrivyClient } …" at bounding box center [359, 171] width 298 height 138
drag, startPoint x: 234, startPoint y: 223, endPoint x: 290, endPoint y: 224, distance: 56.3
click at [290, 224] on span "appSecret: 'insert-app-secret'" at bounding box center [261, 225] width 103 height 8
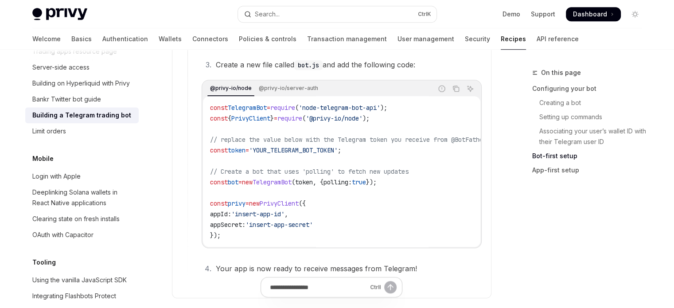
click at [285, 232] on code "const TelegramBot = require ( 'node-telegram-bot-api' ); const { PrivyClient } …" at bounding box center [359, 171] width 298 height 138
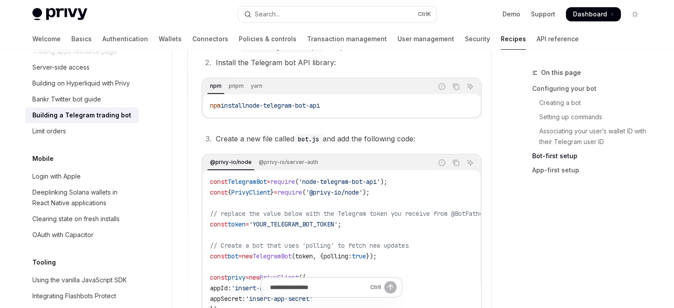
scroll to position [576, 0]
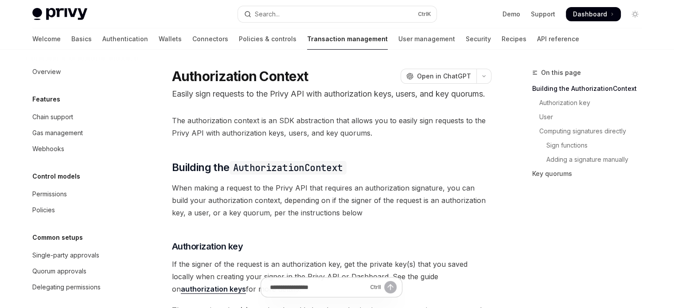
scroll to position [82, 0]
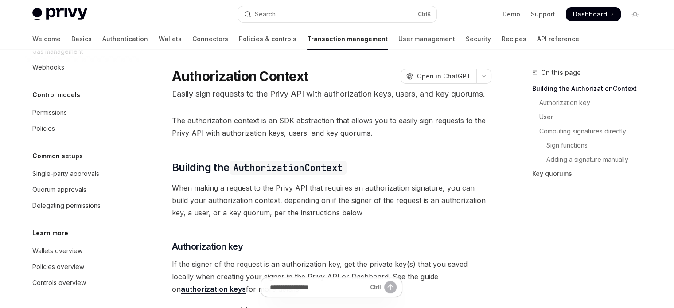
type textarea "*"
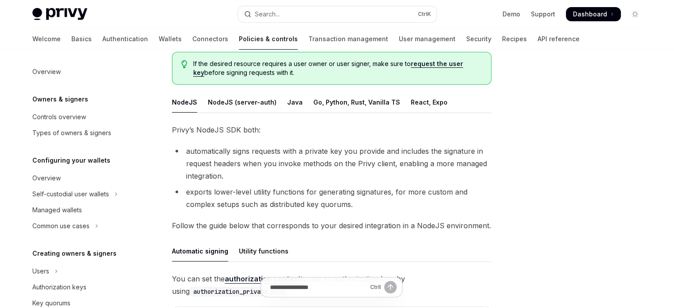
scroll to position [133, 0]
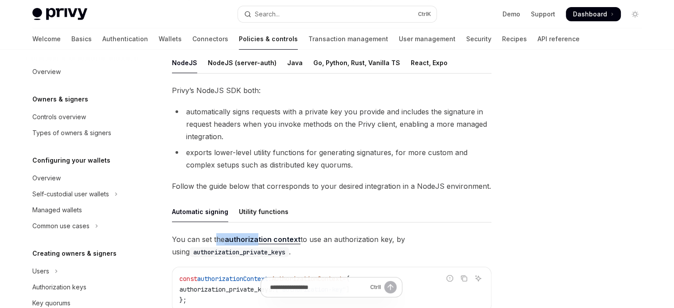
drag, startPoint x: 214, startPoint y: 234, endPoint x: 260, endPoint y: 241, distance: 46.6
click at [260, 241] on span "You can set the authorization context to use an authorization key, by using aut…" at bounding box center [332, 245] width 320 height 25
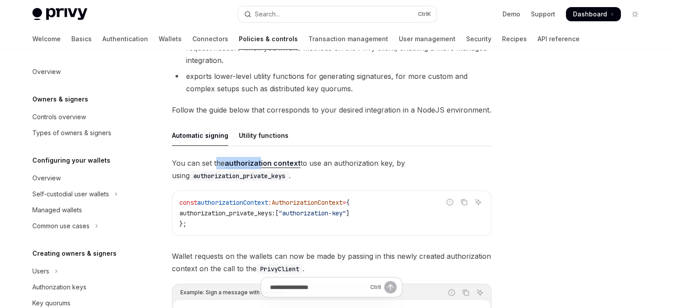
scroll to position [222, 0]
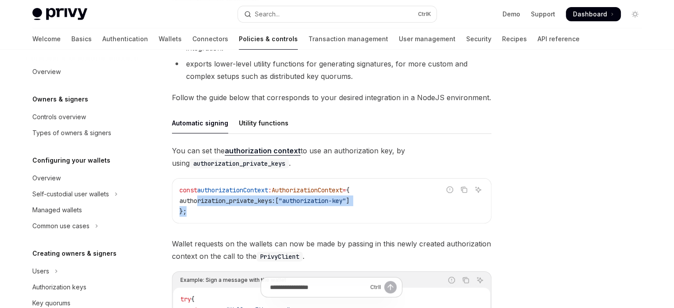
drag, startPoint x: 200, startPoint y: 205, endPoint x: 196, endPoint y: 198, distance: 8.1
click at [196, 198] on code "const authorizationContext : AuthorizationContext = { authorization_private_key…" at bounding box center [332, 201] width 305 height 32
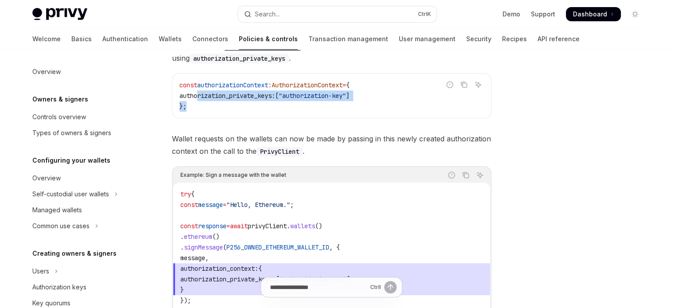
scroll to position [355, 0]
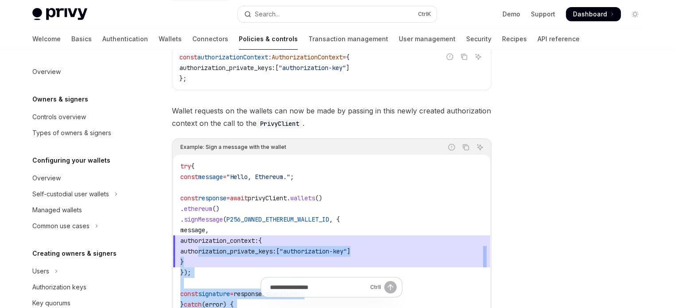
drag, startPoint x: 198, startPoint y: 248, endPoint x: 211, endPoint y: 281, distance: 35.1
click at [211, 279] on div "Using owners & signers Signing requests OpenAI Open in ChatGPT OpenAI Open in C…" at bounding box center [248, 104] width 489 height 783
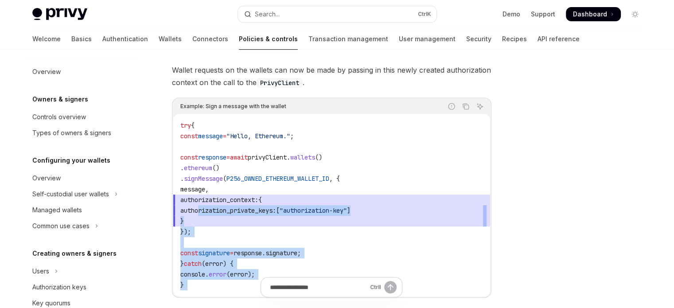
scroll to position [399, 0]
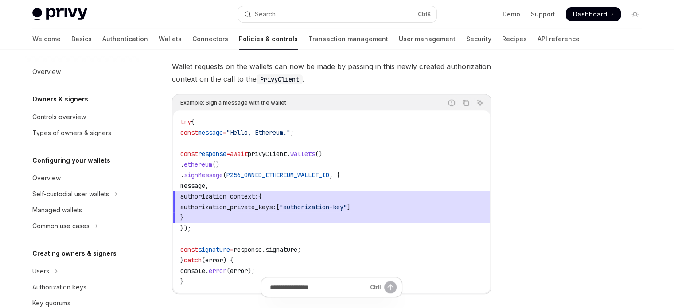
click at [211, 281] on div "Ctrl I" at bounding box center [332, 291] width 320 height 33
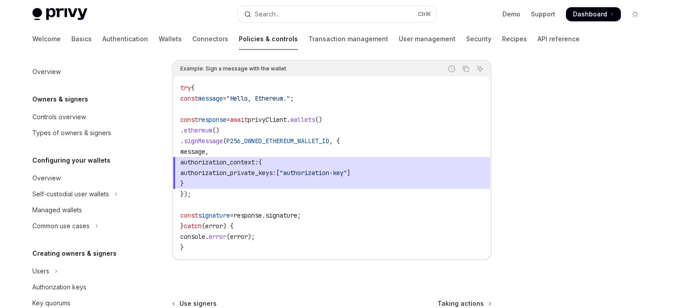
scroll to position [408, 0]
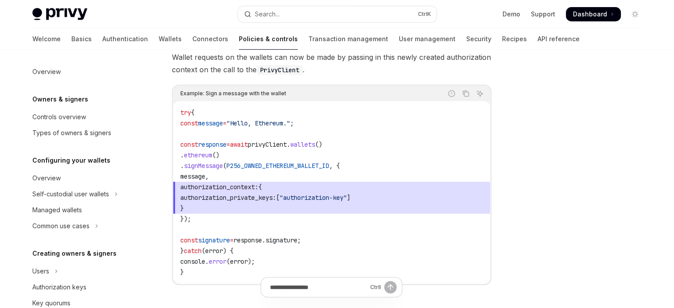
click at [219, 203] on span "}" at bounding box center [331, 208] width 303 height 11
drag, startPoint x: 201, startPoint y: 184, endPoint x: 213, endPoint y: 212, distance: 30.8
click at [213, 212] on code "try { const message = "Hello, Ethereum." ; const response = await privyClient .…" at bounding box center [331, 192] width 303 height 170
